Goal: Check status: Check status

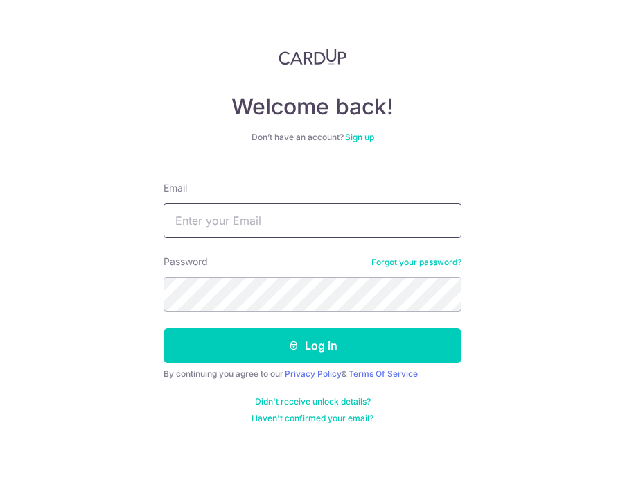
click at [297, 222] on input "Email" at bounding box center [313, 220] width 298 height 35
type input "[EMAIL_ADDRESS][DOMAIN_NAME]"
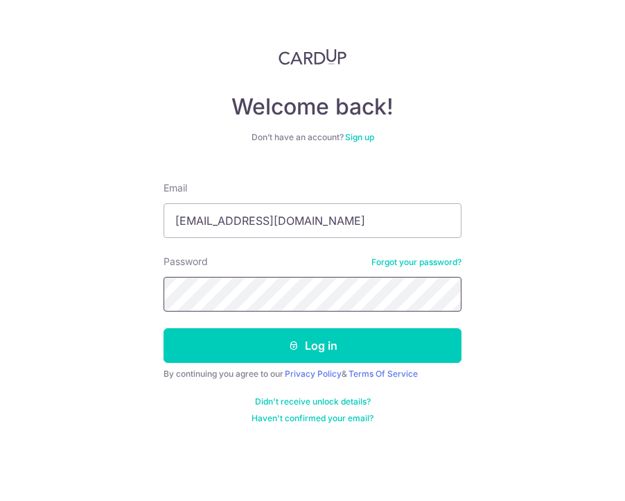
click at [164, 328] on button "Log in" at bounding box center [313, 345] width 298 height 35
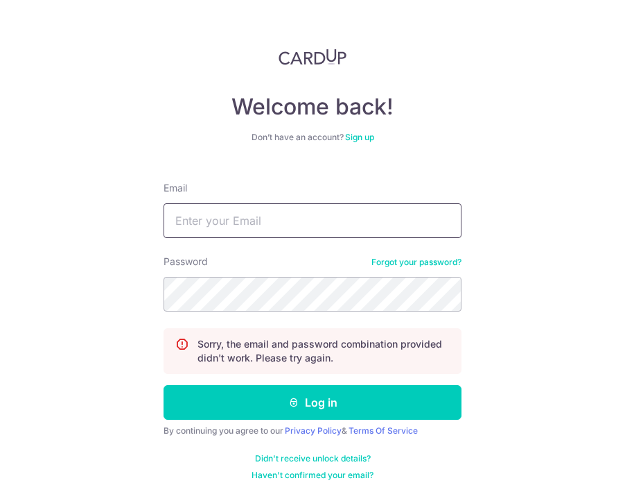
click at [242, 224] on input "Email" at bounding box center [313, 220] width 298 height 35
type input "[EMAIL_ADDRESS][DOMAIN_NAME]"
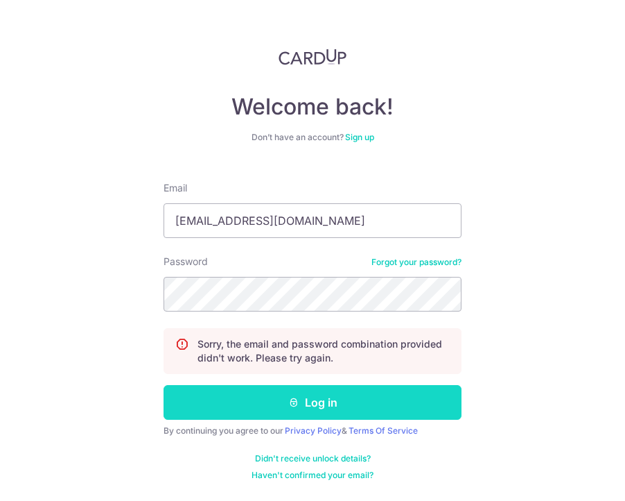
click at [258, 402] on button "Log in" at bounding box center [313, 402] width 298 height 35
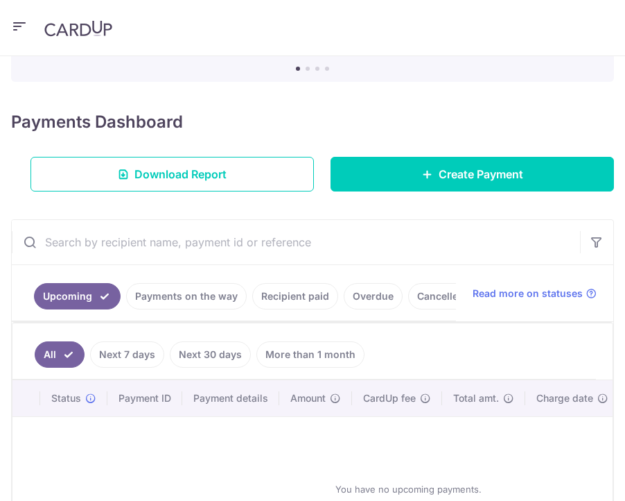
scroll to position [272, 0]
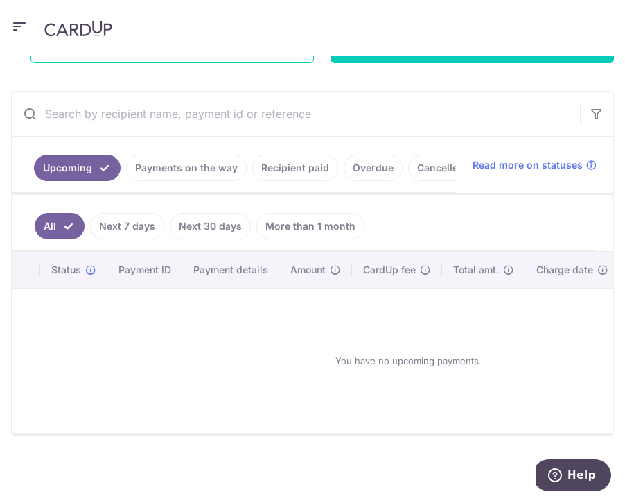
click at [137, 228] on link "Next 7 days" at bounding box center [127, 226] width 74 height 26
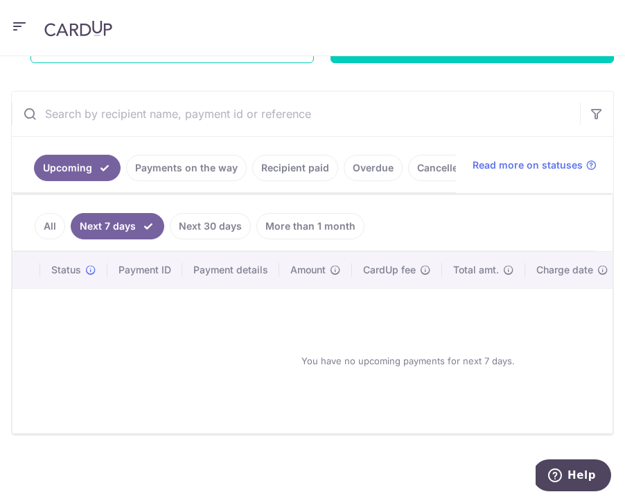
click at [209, 161] on link "Payments on the way" at bounding box center [186, 168] width 121 height 26
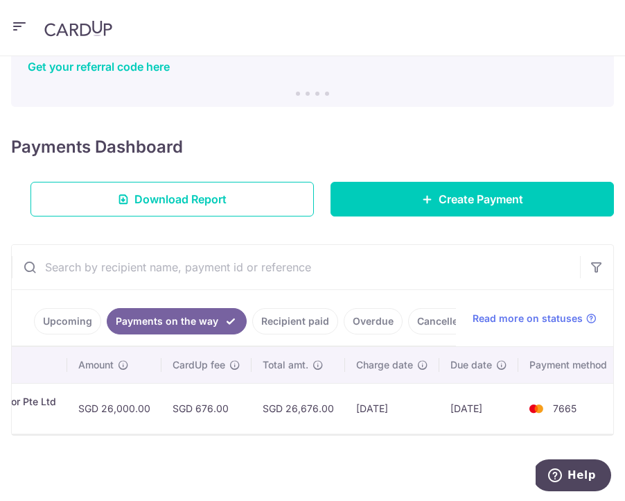
scroll to position [0, 0]
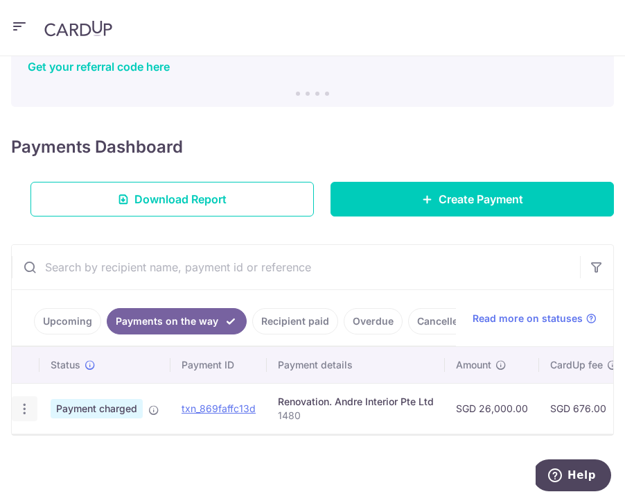
click at [21, 410] on icon "button" at bounding box center [24, 408] width 15 height 15
click at [40, 456] on link "PDF Receipt" at bounding box center [84, 446] width 144 height 33
